Goal: Task Accomplishment & Management: Complete application form

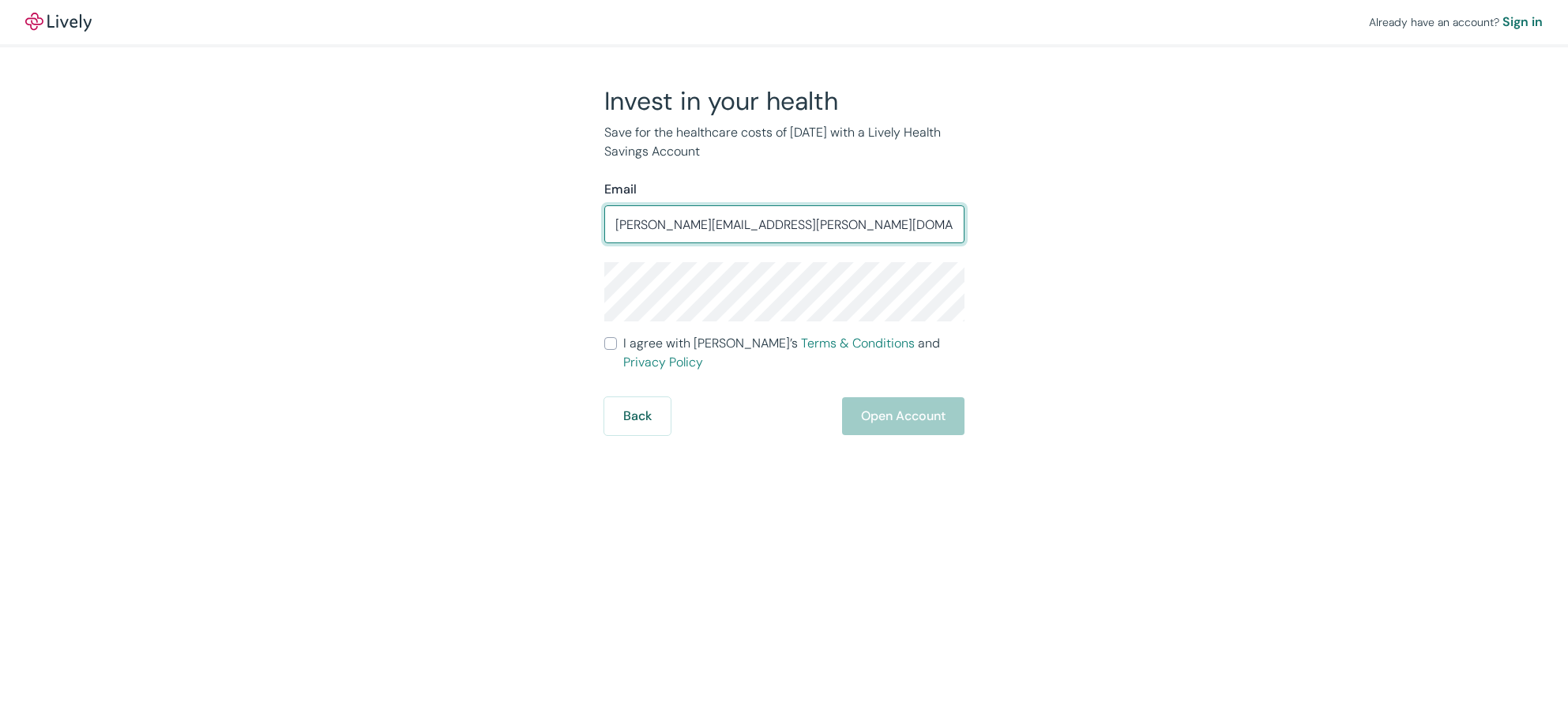
type input "[PERSON_NAME][EMAIL_ADDRESS][PERSON_NAME][DOMAIN_NAME]"
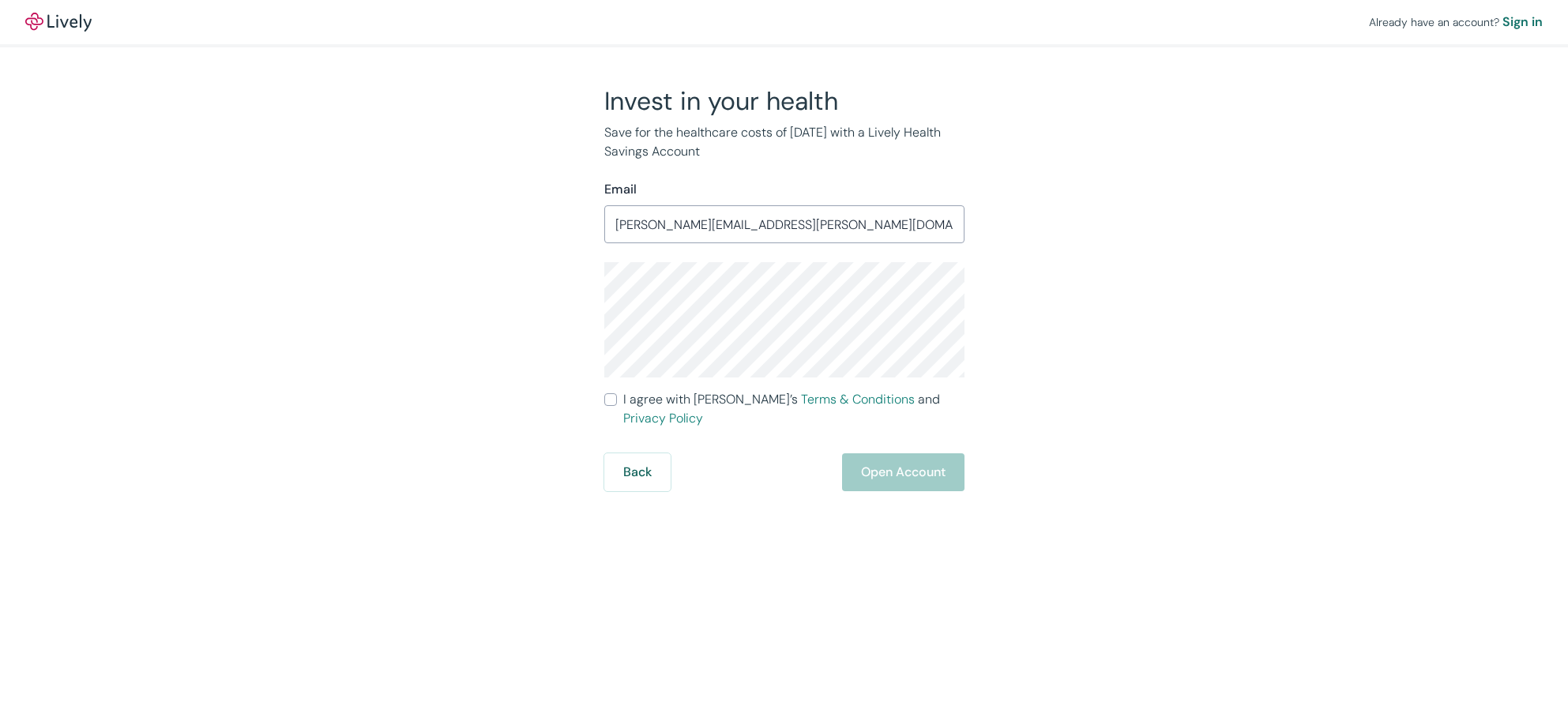
click at [610, 398] on input "I agree with Lively’s Terms & Conditions and Privacy Policy" at bounding box center [610, 399] width 13 height 13
checkbox input "true"
click at [885, 456] on button "Open Account" at bounding box center [903, 471] width 123 height 38
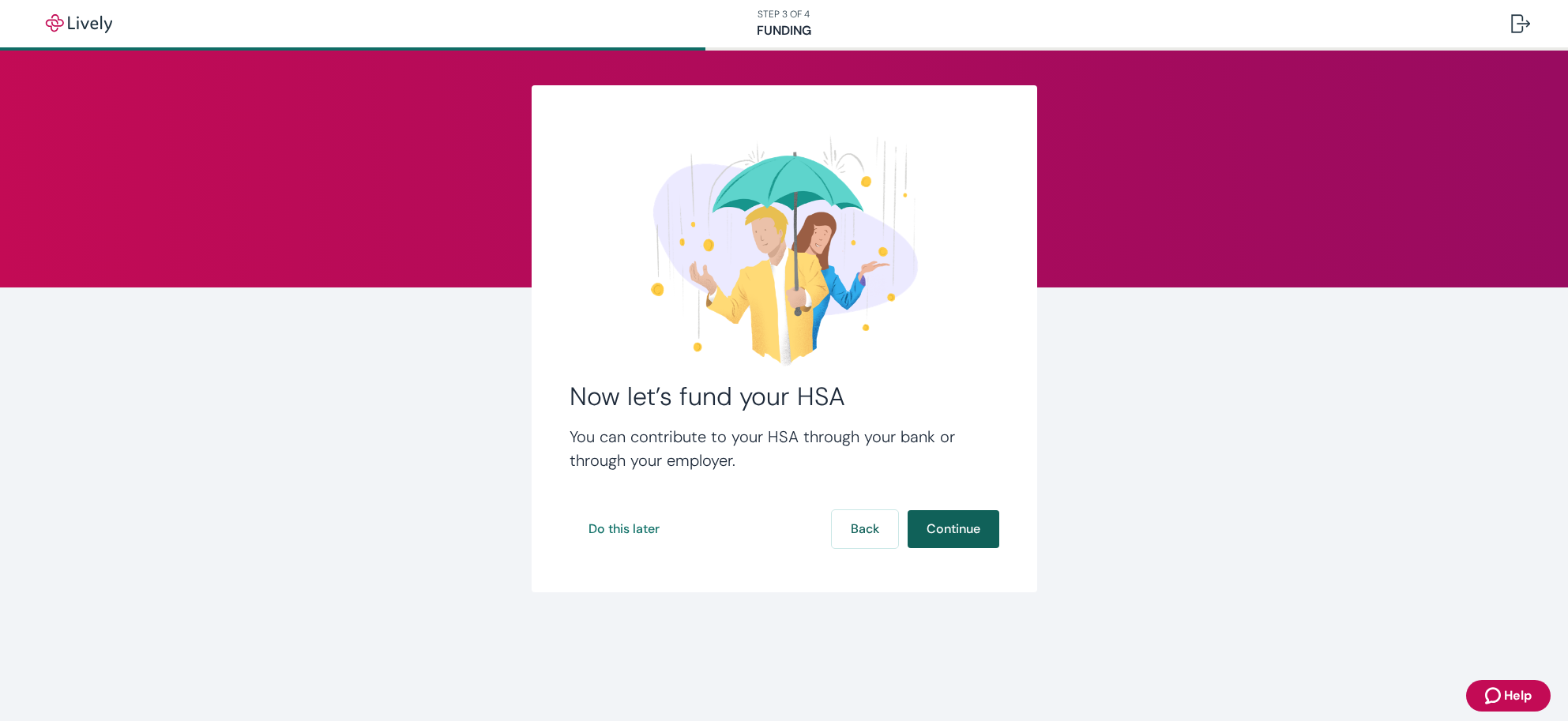
click at [932, 533] on button "Continue" at bounding box center [953, 528] width 92 height 38
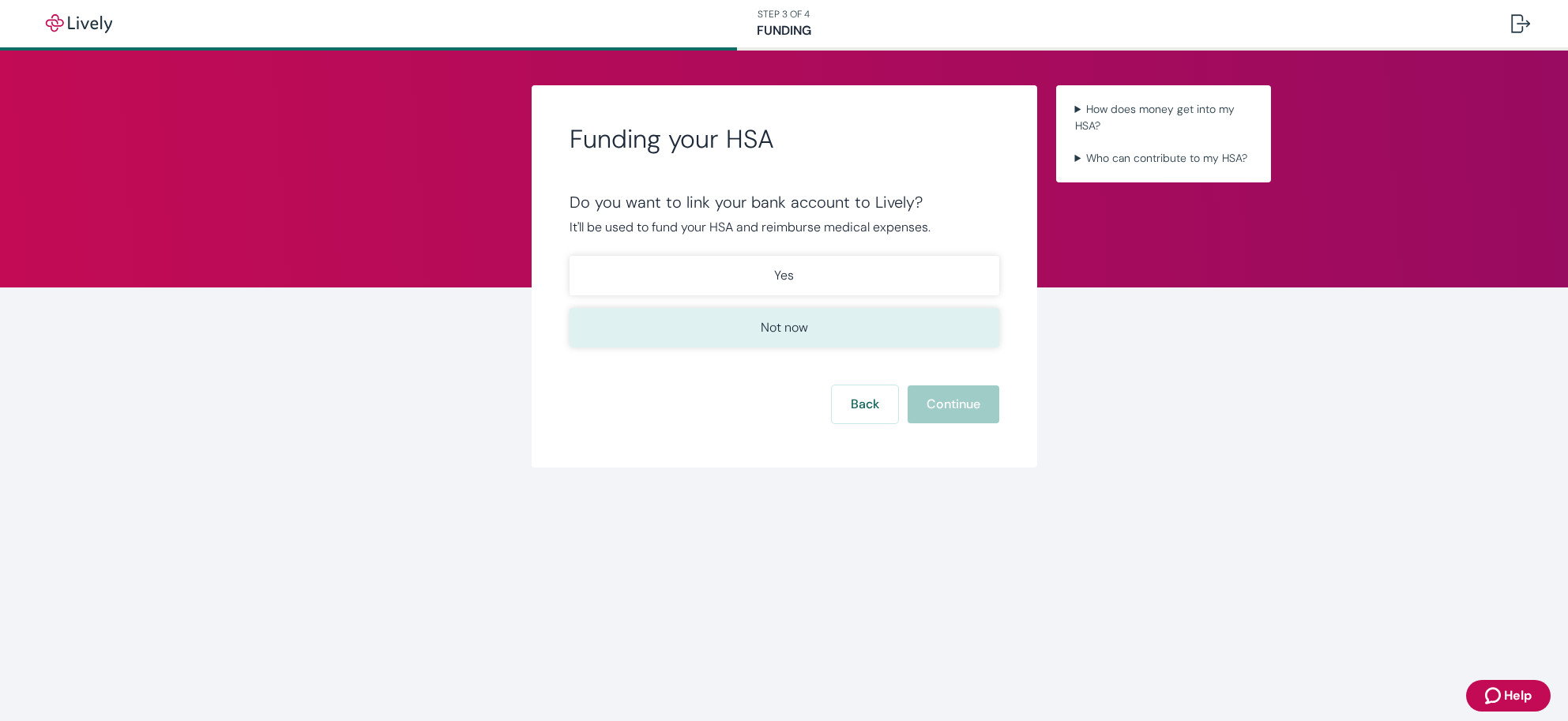
click at [757, 325] on button "Not now" at bounding box center [784, 327] width 430 height 39
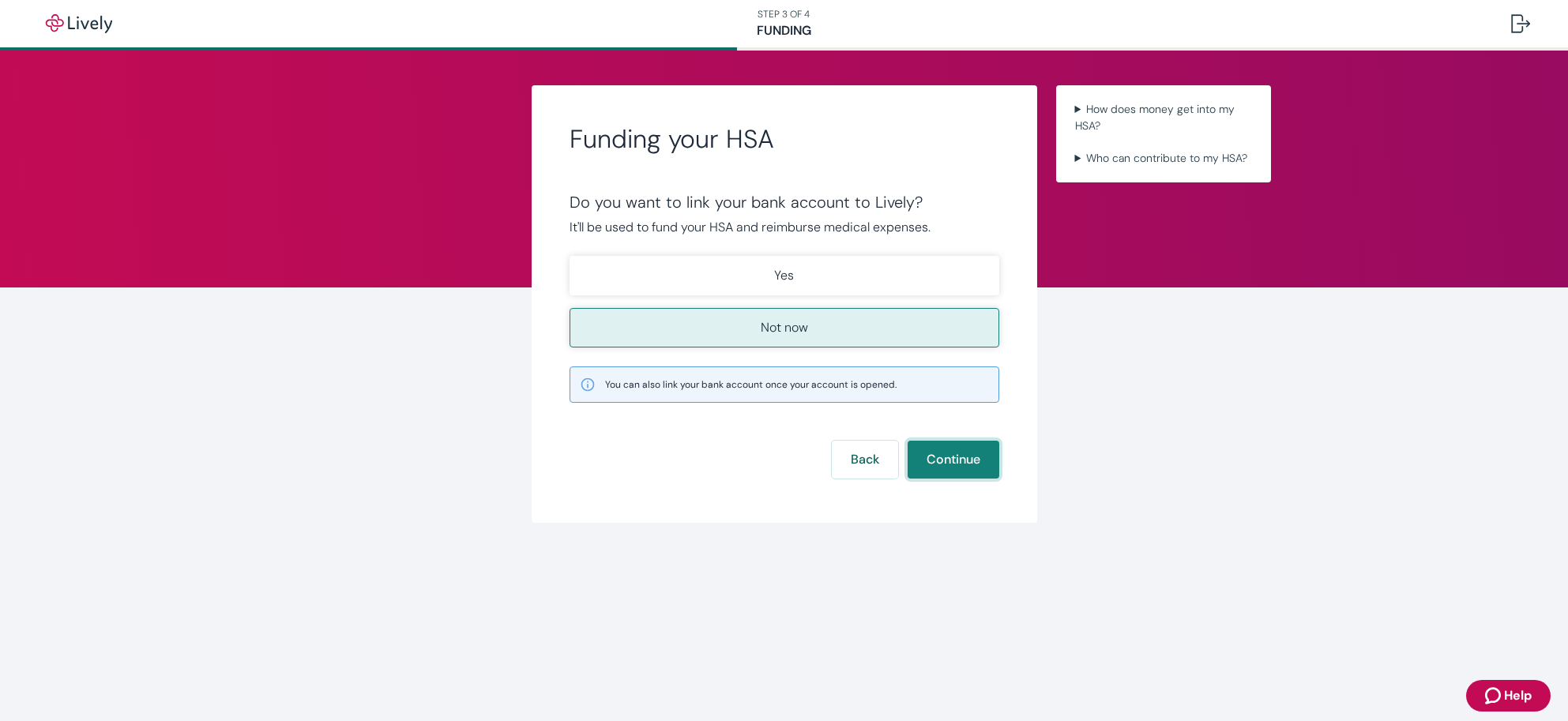
click at [947, 457] on button "Continue" at bounding box center [953, 459] width 92 height 38
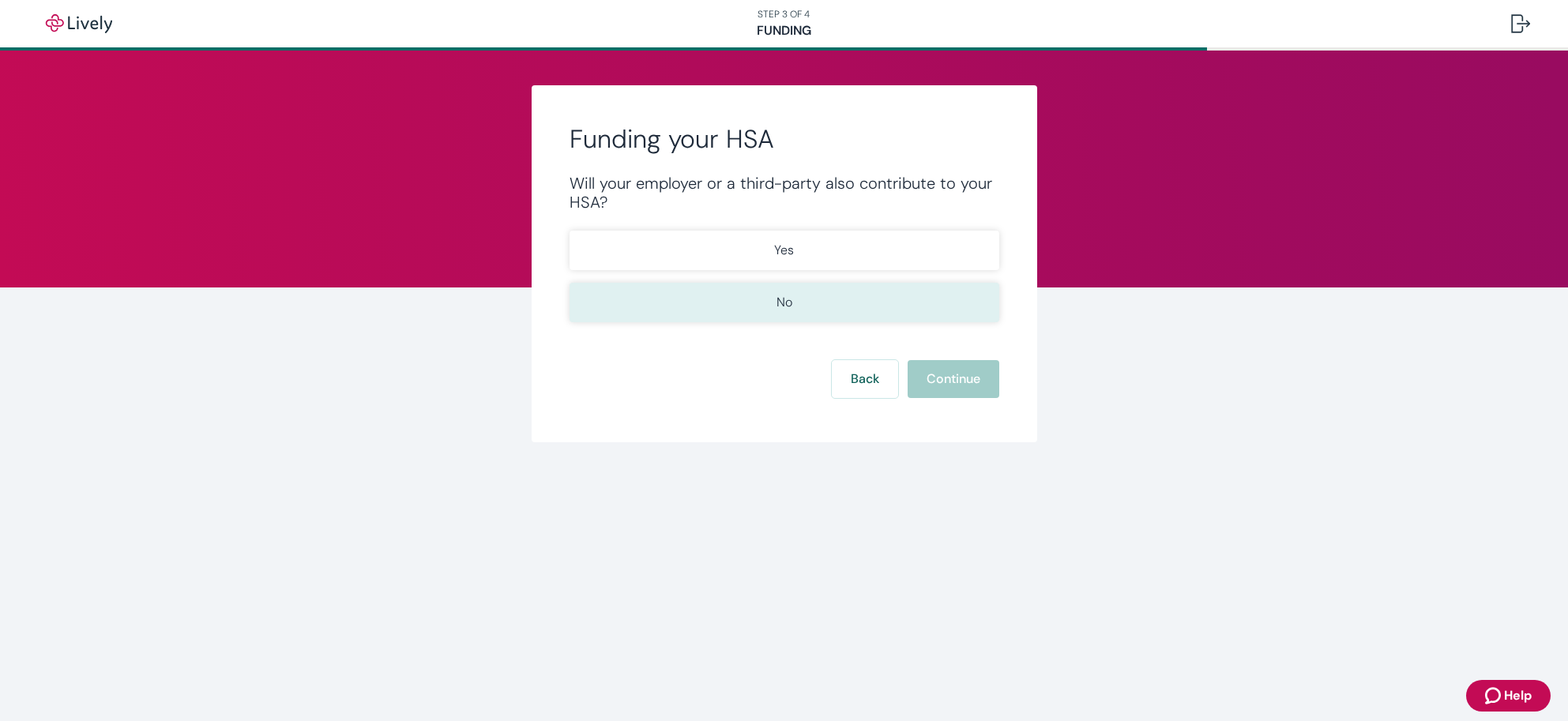
click at [834, 305] on button "No" at bounding box center [784, 302] width 430 height 39
click at [944, 381] on button "Continue" at bounding box center [953, 378] width 92 height 38
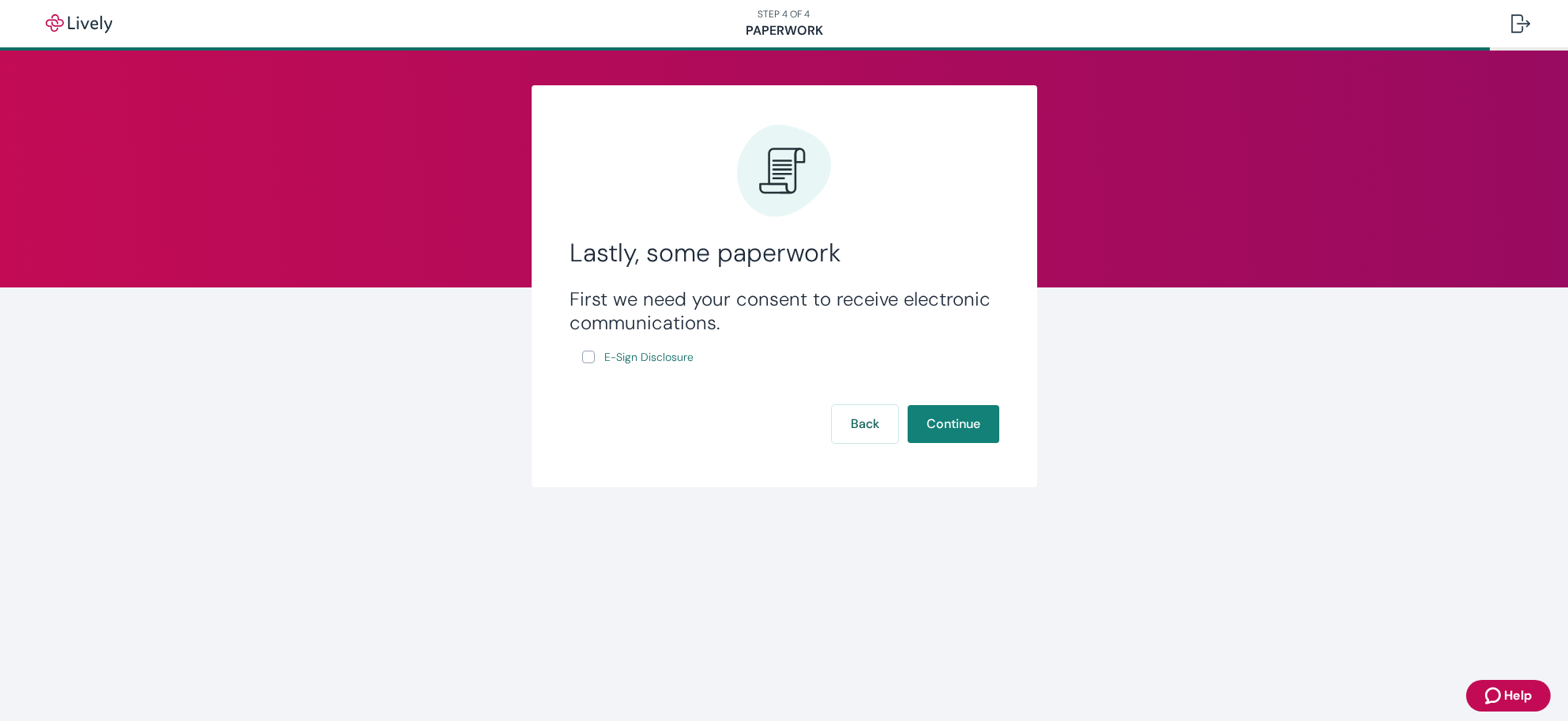
click at [588, 358] on input "E-Sign Disclosure" at bounding box center [588, 356] width 13 height 13
checkbox input "true"
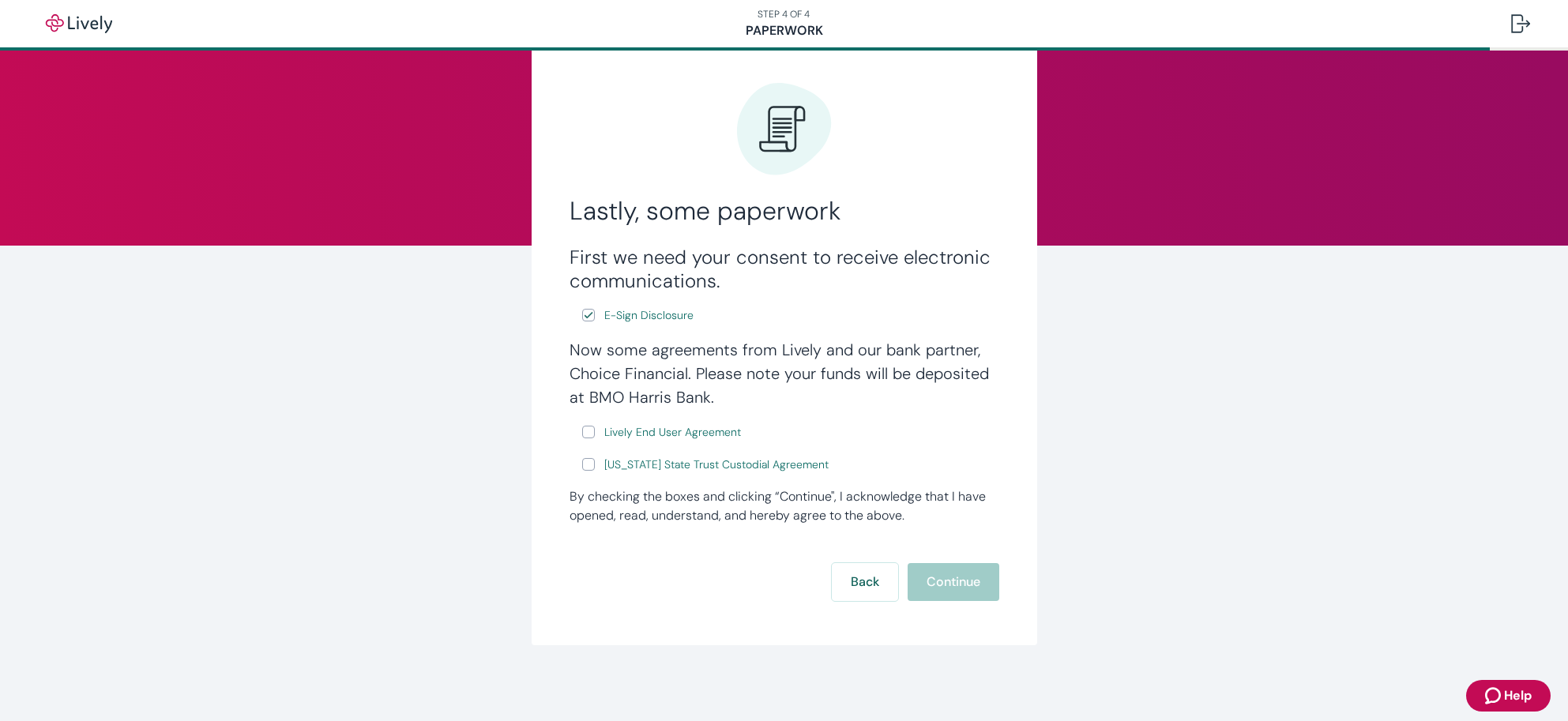
scroll to position [43, 0]
click at [635, 432] on span "Lively End User Agreement" at bounding box center [673, 432] width 137 height 17
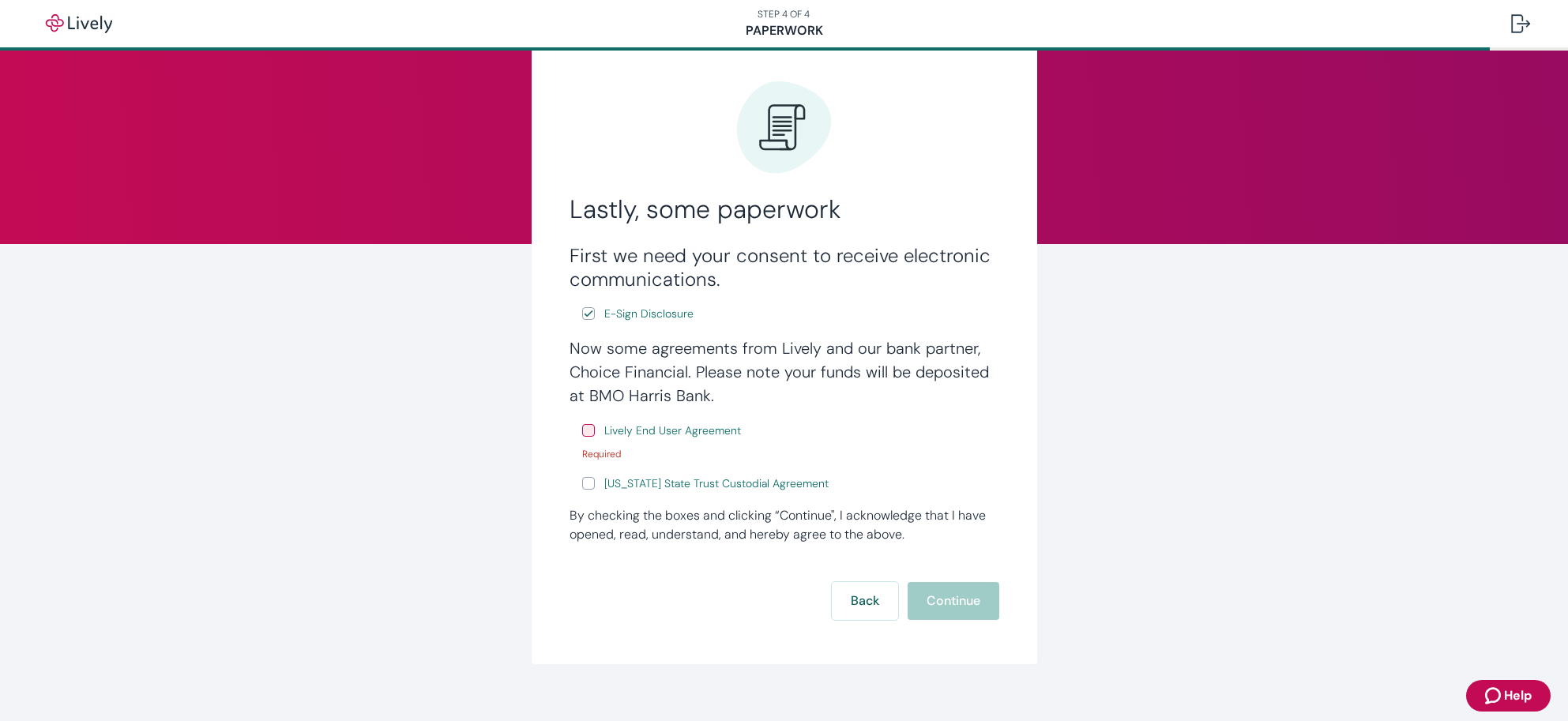
click at [584, 431] on input "Lively End User Agreement" at bounding box center [588, 430] width 13 height 13
checkbox input "true"
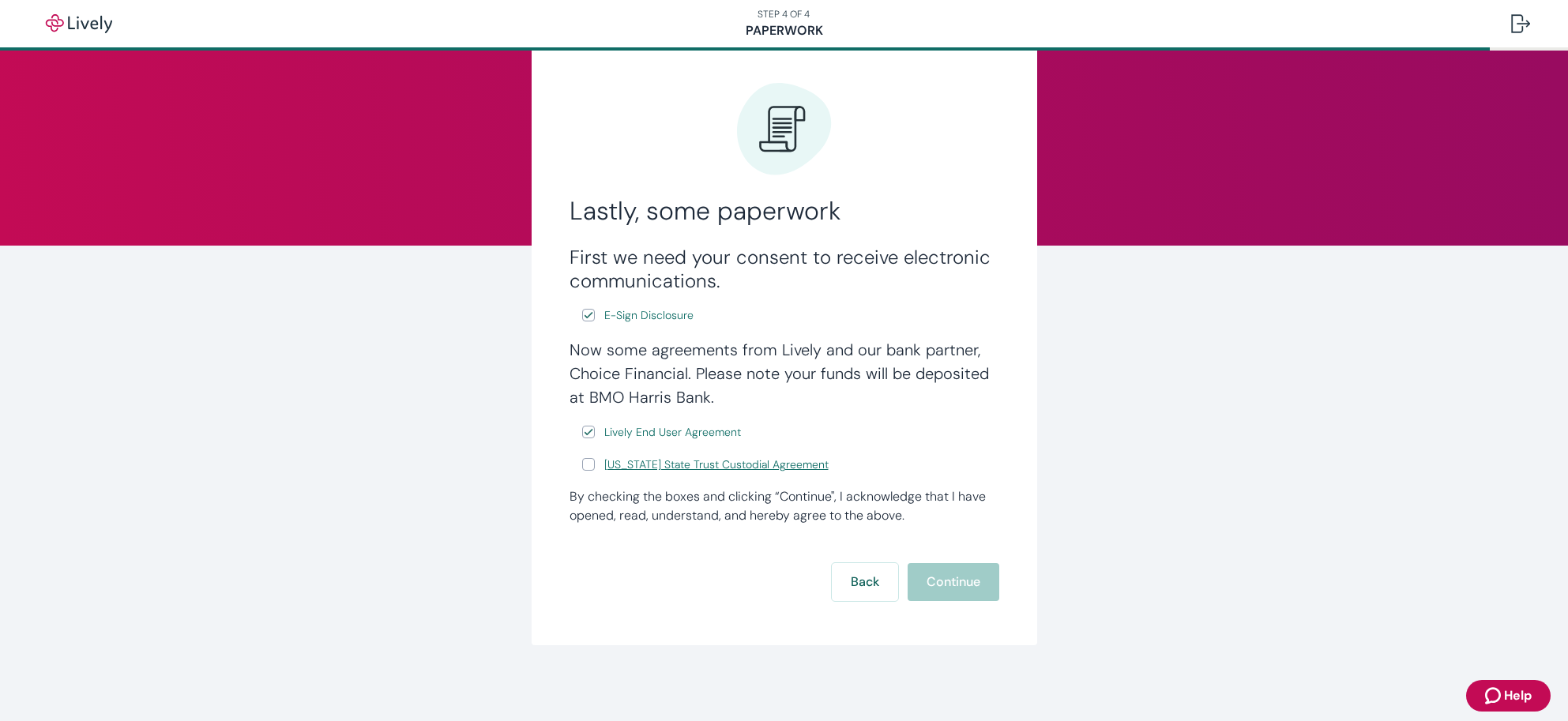
click at [653, 461] on span "[US_STATE] State Trust Custodial Agreement" at bounding box center [716, 465] width 225 height 17
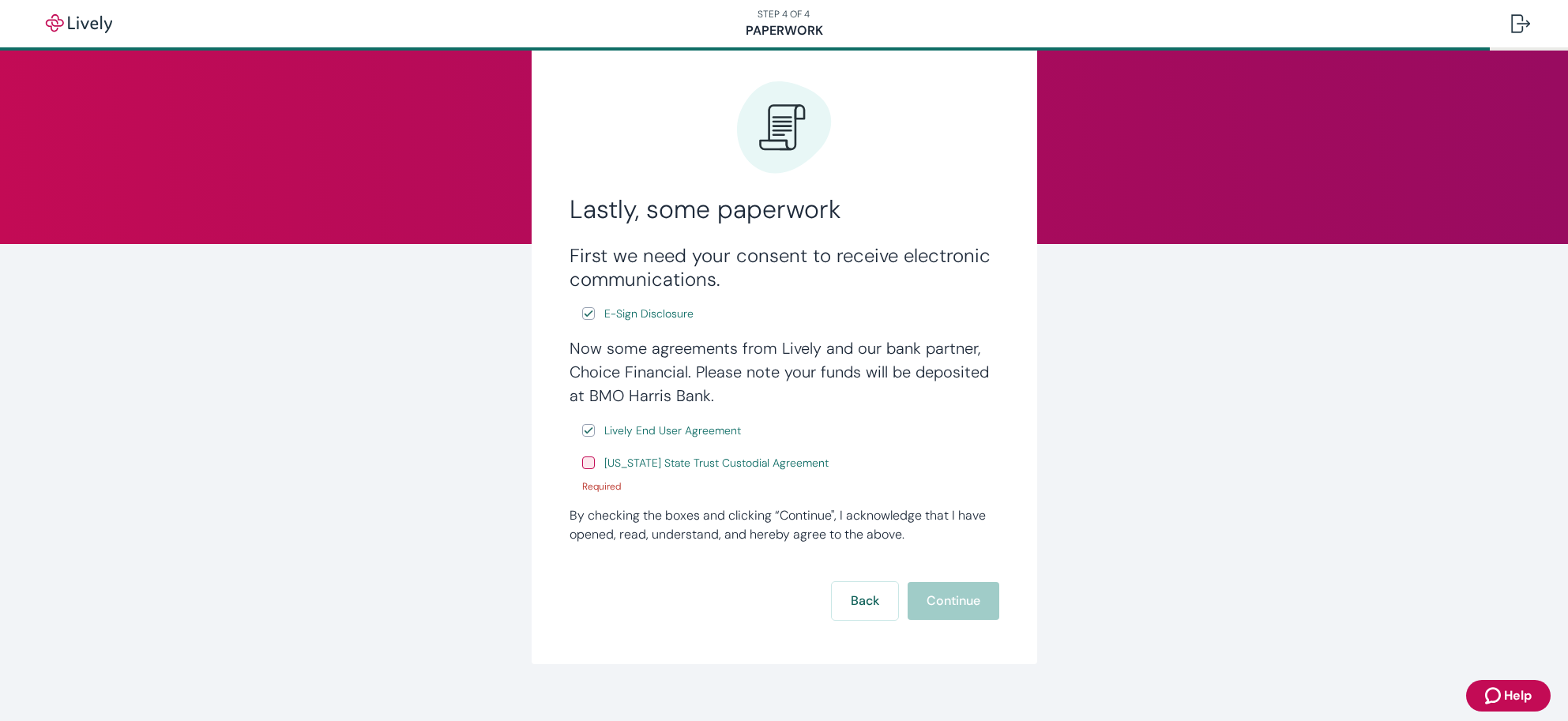
click at [582, 466] on input "[US_STATE] State Trust Custodial Agreement" at bounding box center [588, 462] width 13 height 13
checkbox input "true"
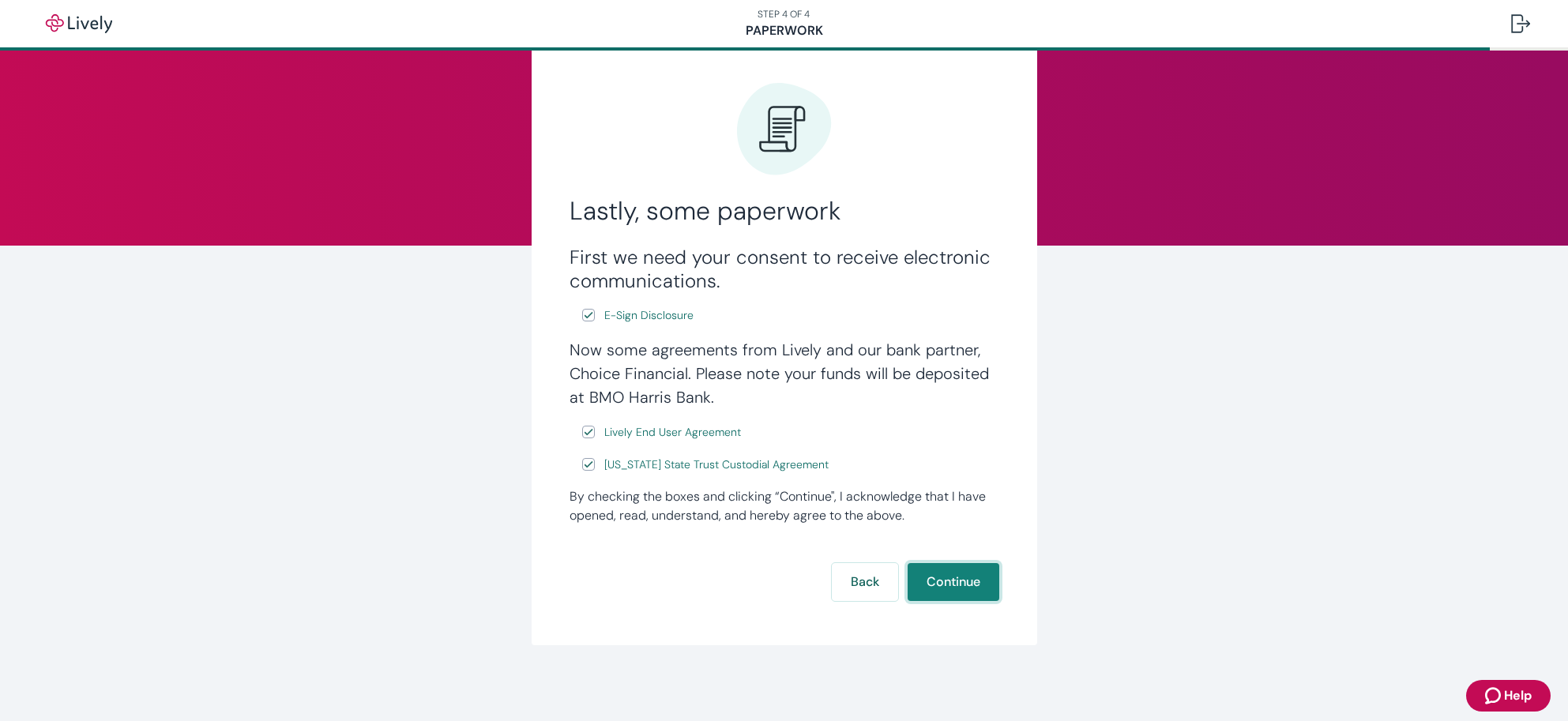
click at [938, 586] on button "Continue" at bounding box center [953, 582] width 92 height 38
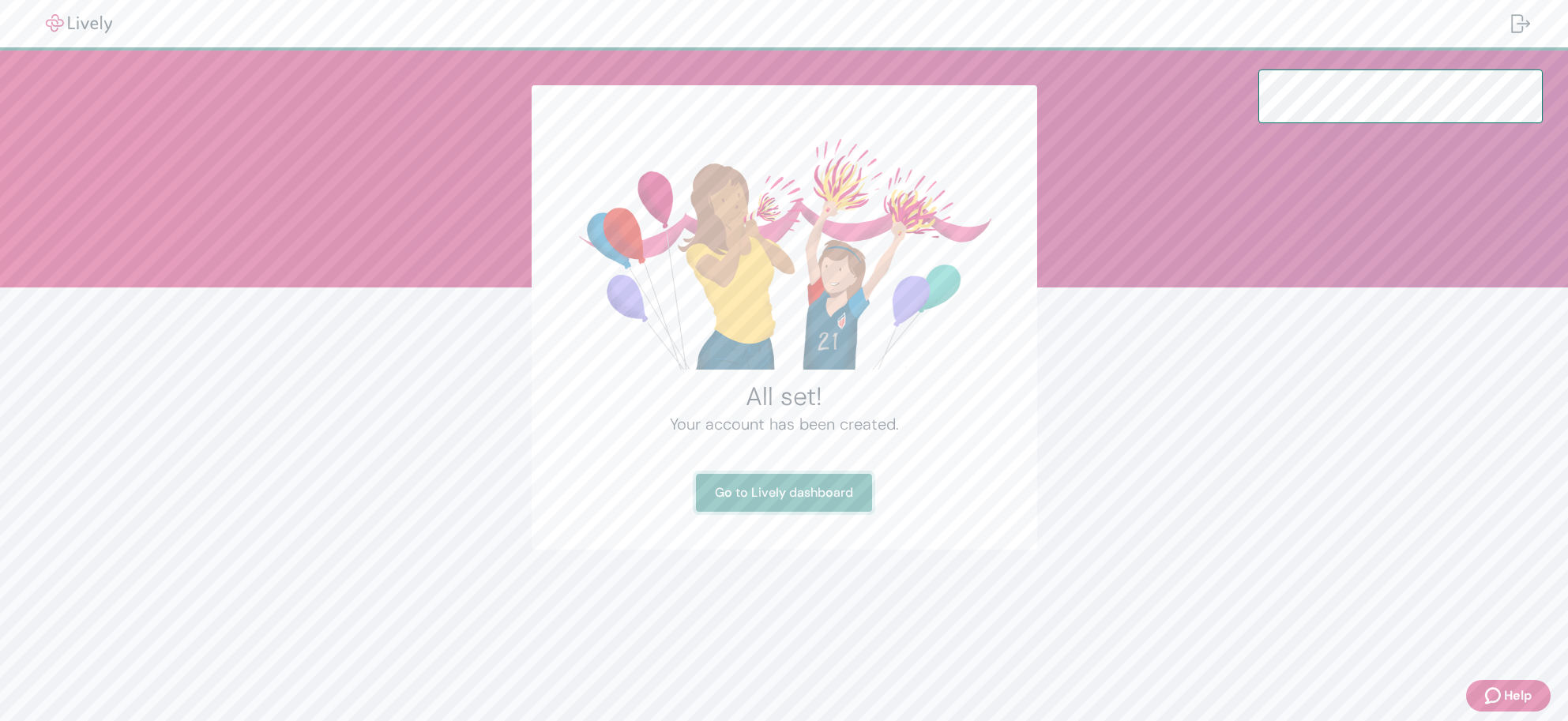
click at [827, 504] on link "Go to Lively dashboard" at bounding box center [783, 492] width 176 height 38
